Goal: Information Seeking & Learning: Find specific fact

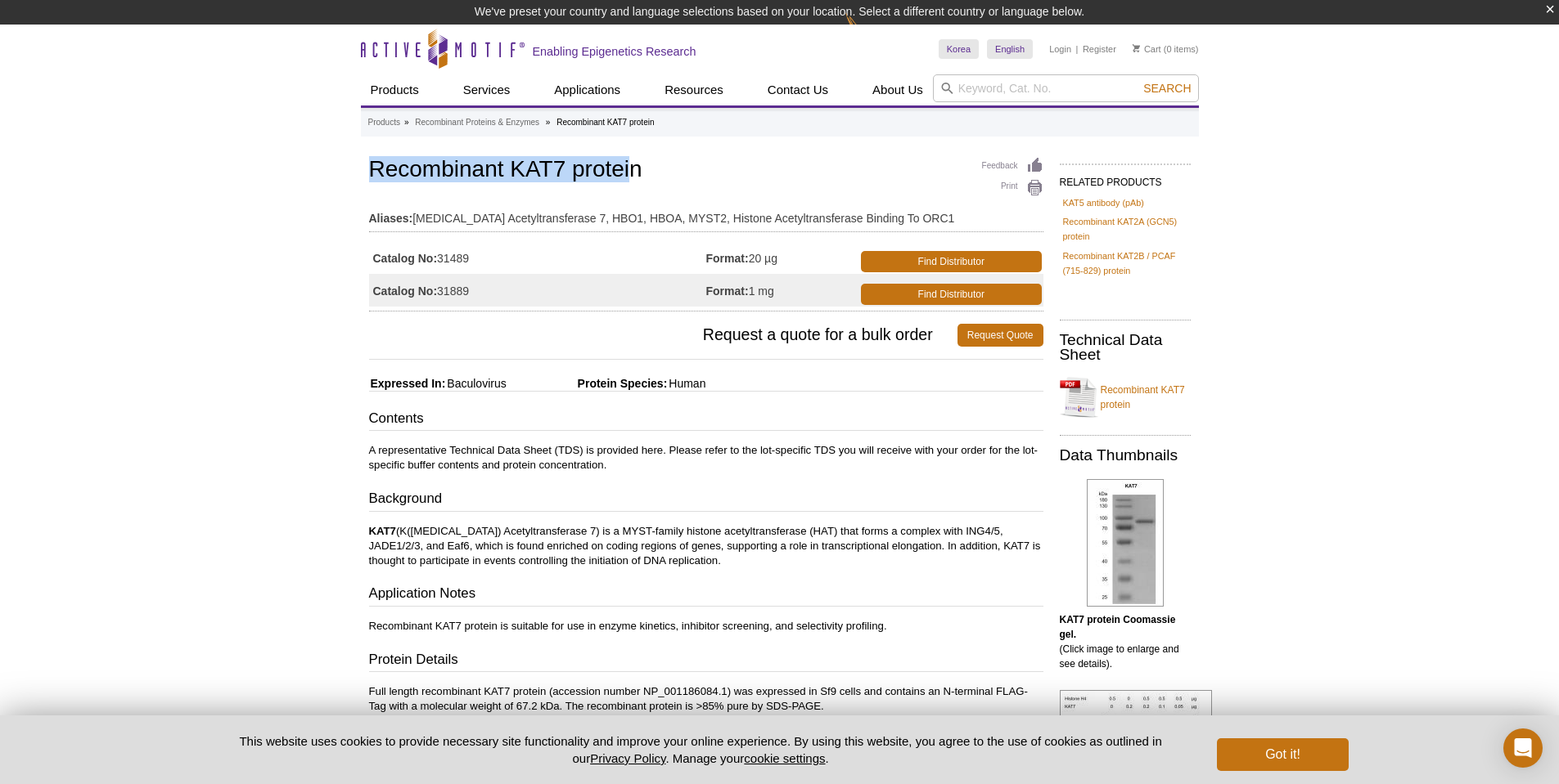
drag, startPoint x: 632, startPoint y: 166, endPoint x: 353, endPoint y: 167, distance: 279.0
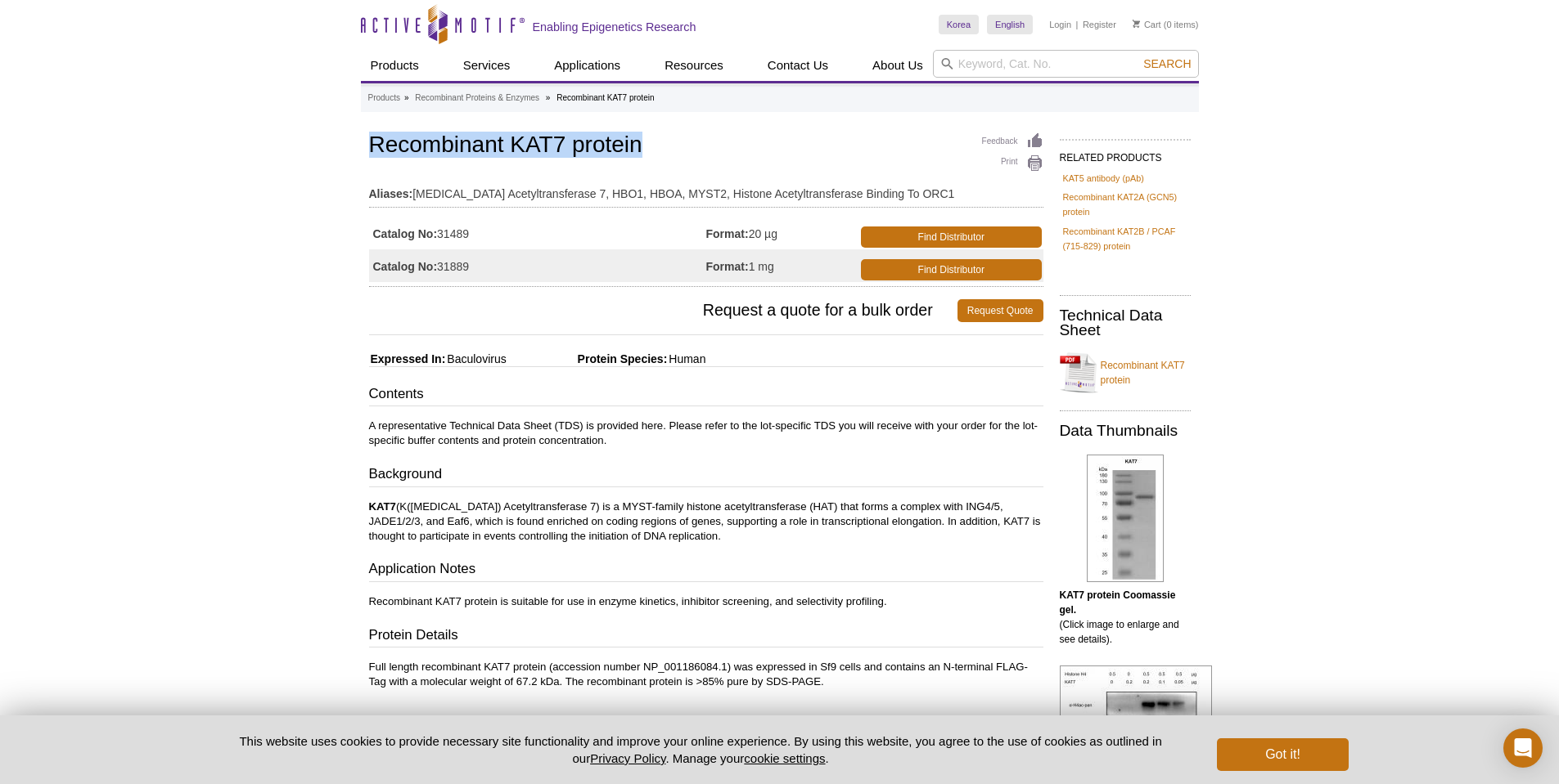
drag, startPoint x: 663, startPoint y: 165, endPoint x: 372, endPoint y: 151, distance: 291.3
click at [372, 151] on h1 "Recombinant KAT7 protein" at bounding box center [706, 147] width 674 height 28
copy h1 "Recombinant KAT7 protein"
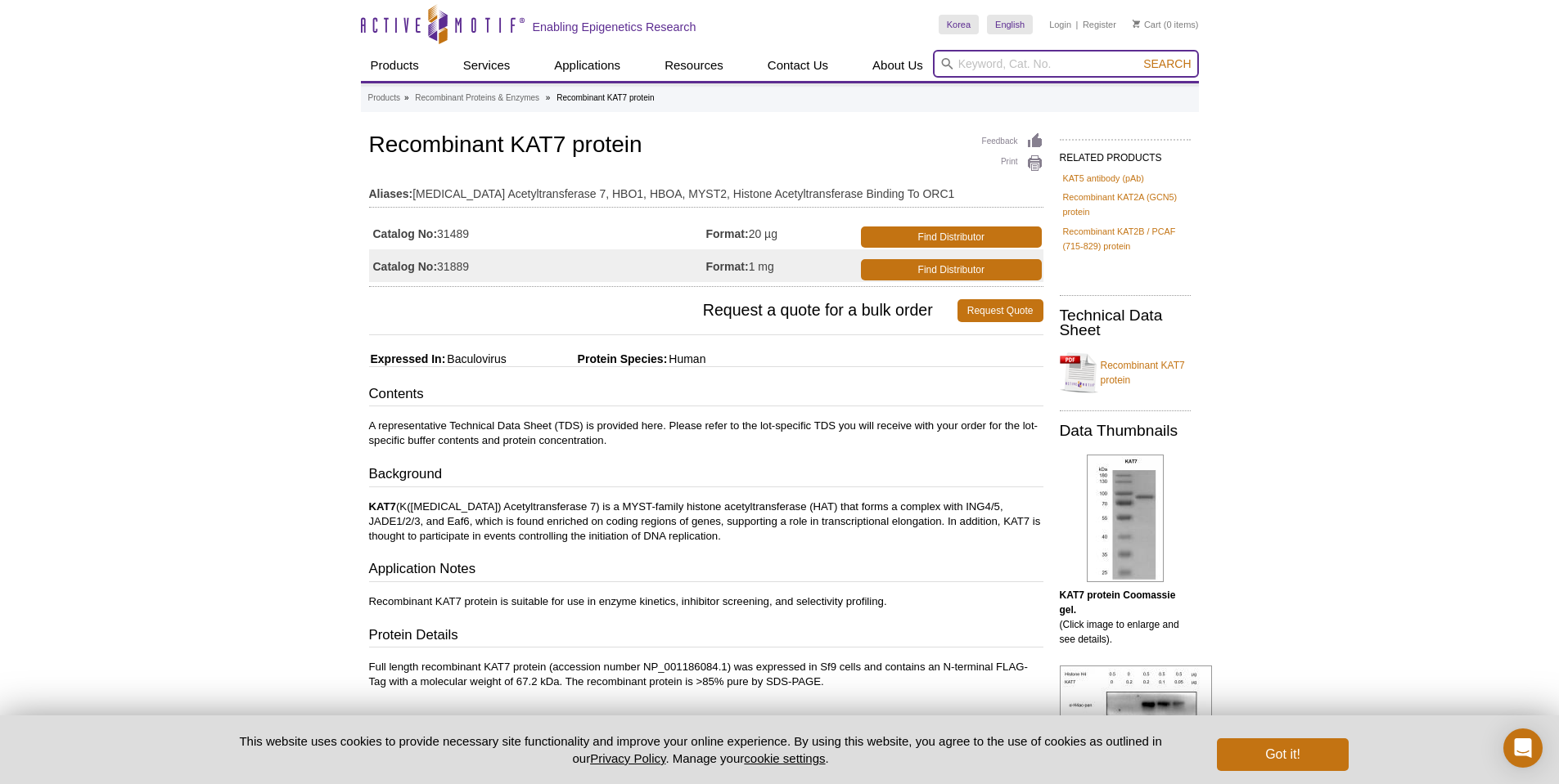
click at [992, 63] on input "search" at bounding box center [1066, 64] width 266 height 28
type input "ｋａｔ６ａ"
click at [1139, 56] on button "Search" at bounding box center [1167, 63] width 57 height 15
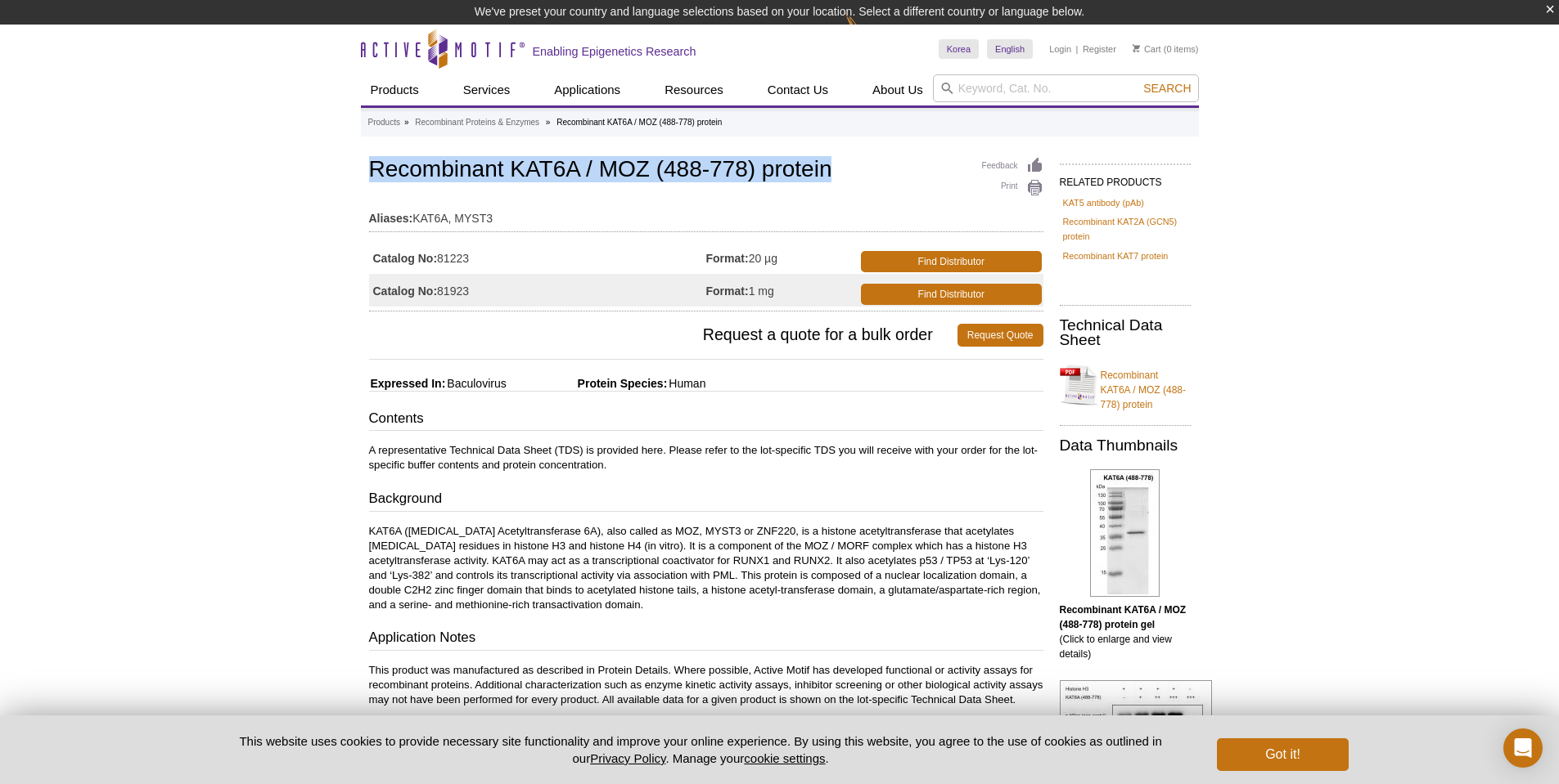
drag, startPoint x: 362, startPoint y: 163, endPoint x: 832, endPoint y: 162, distance: 470.0
click at [832, 162] on div "Feedback Print Recombinant KAT6A / MOZ (488-778) protein Aliases: KAT6A, MYST3 …" at bounding box center [703, 671] width 683 height 1036
copy h1 "Recombinant KAT6A / MOZ (488-778) protein"
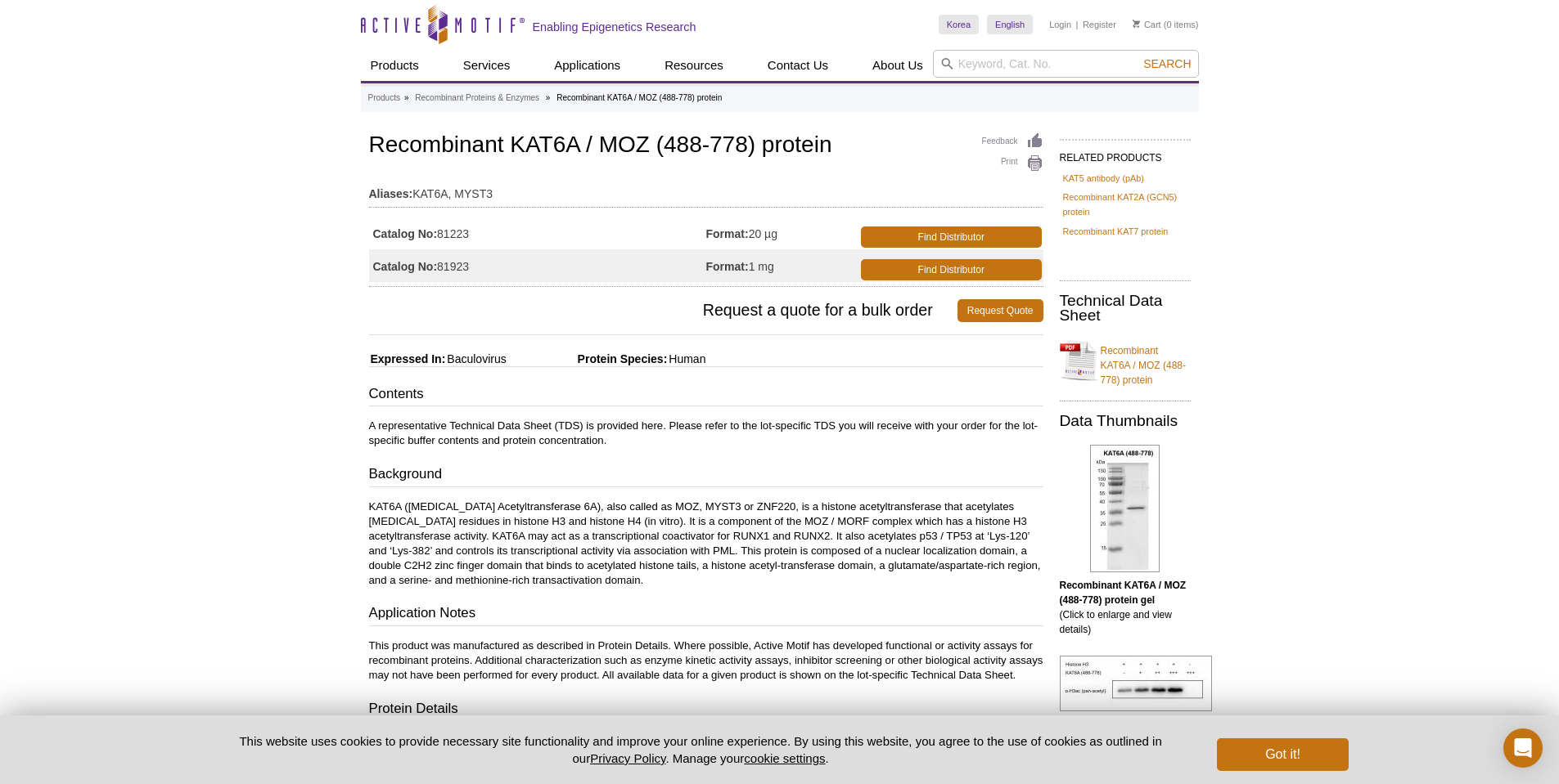
drag, startPoint x: 476, startPoint y: 228, endPoint x: 486, endPoint y: 231, distance: 10.4
click at [477, 229] on td "Catalog No: 81223" at bounding box center [537, 232] width 338 height 32
drag, startPoint x: 488, startPoint y: 231, endPoint x: 442, endPoint y: 233, distance: 46.0
click at [442, 233] on td "Catalog No: 81223" at bounding box center [537, 232] width 338 height 32
copy td "81223"
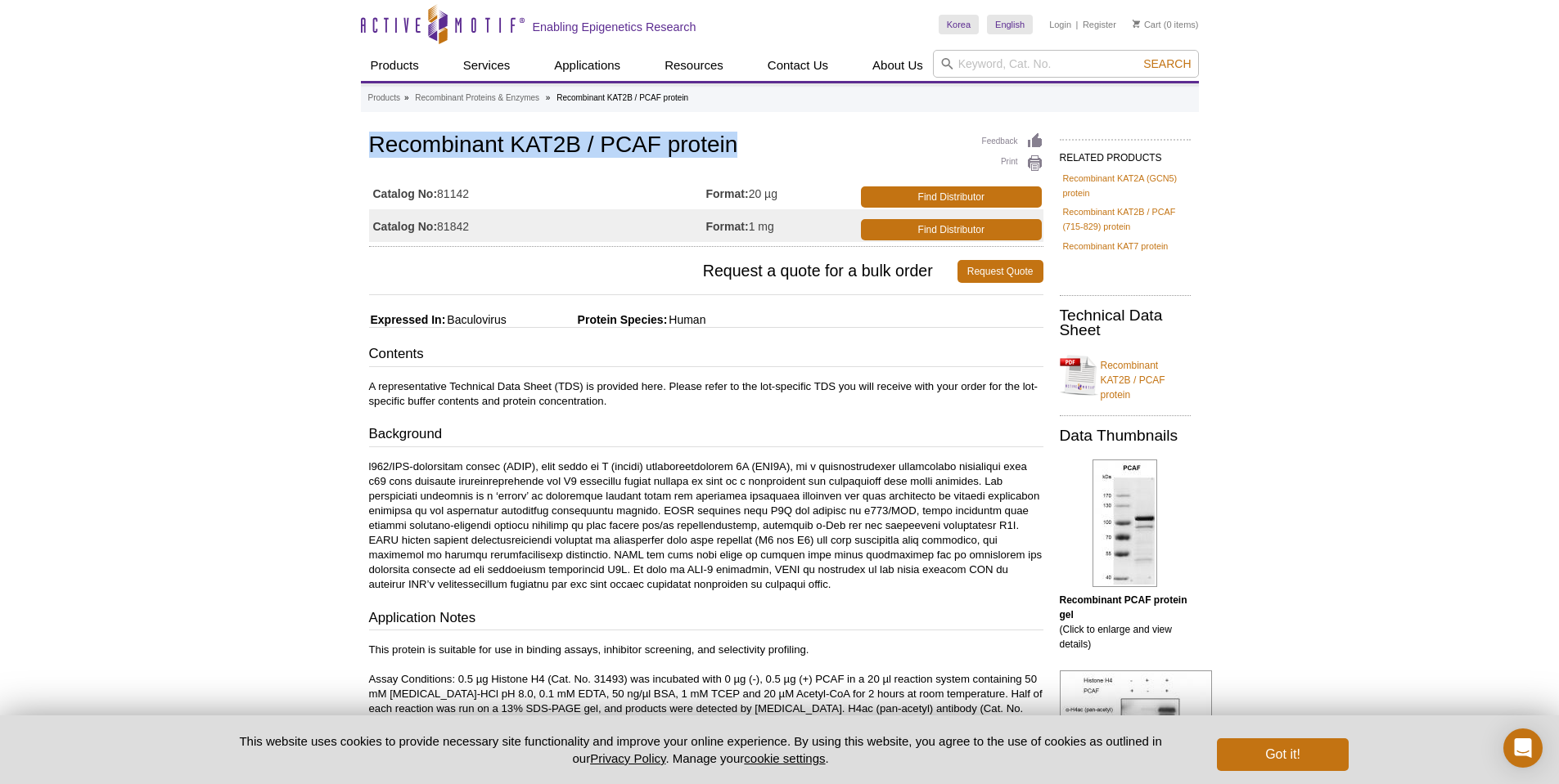
drag, startPoint x: 728, startPoint y: 140, endPoint x: 374, endPoint y: 151, distance: 354.2
click at [374, 151] on h1 "Recombinant KAT2B / PCAF protein" at bounding box center [706, 147] width 674 height 28
copy h1 "Recombinant KAT2B / PCAF protein"
drag, startPoint x: 460, startPoint y: 192, endPoint x: 442, endPoint y: 192, distance: 18.0
click at [442, 192] on td "Catalog No: 81142" at bounding box center [537, 193] width 338 height 32
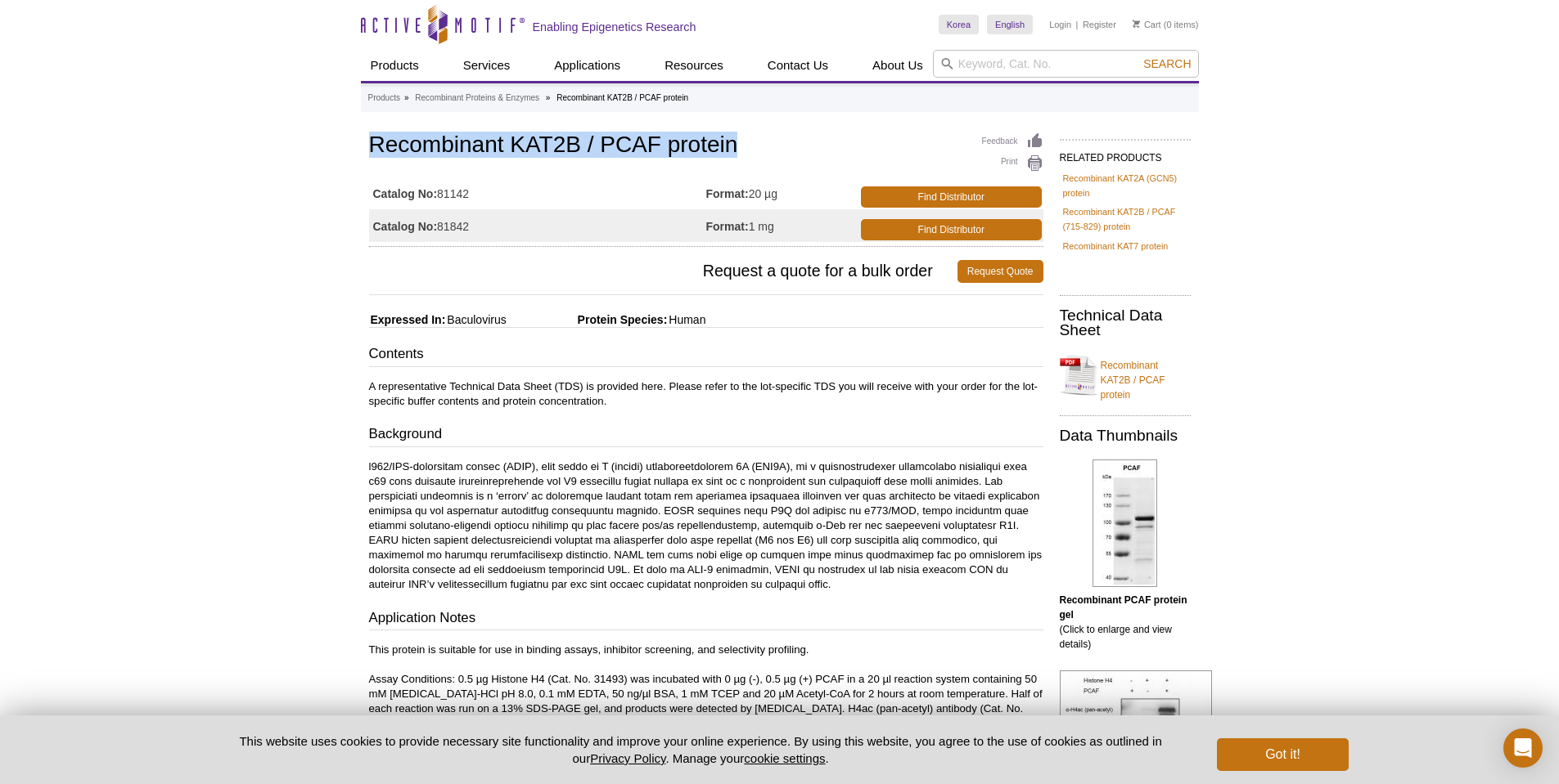
copy td "81142"
